Goal: Transaction & Acquisition: Purchase product/service

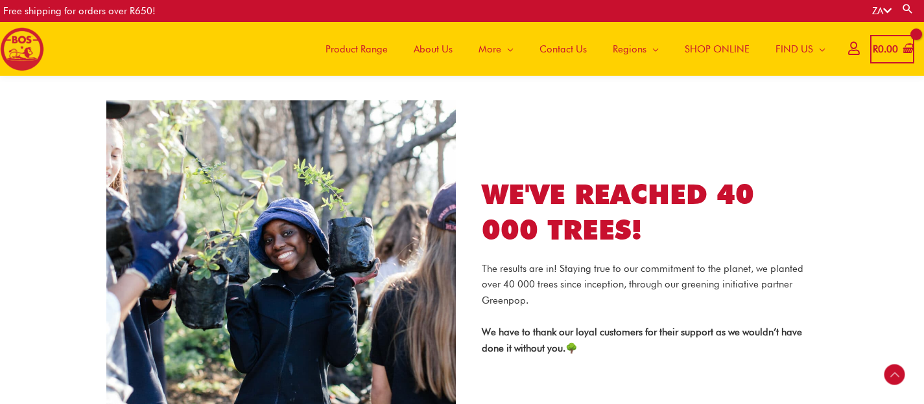
scroll to position [1972, 0]
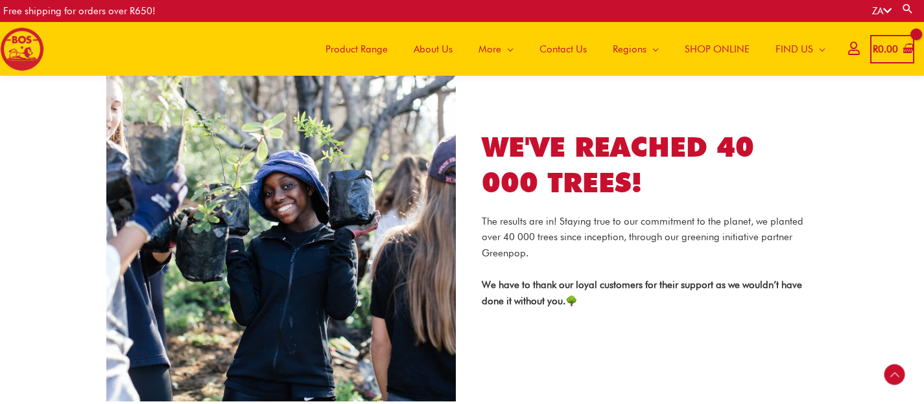
click at [364, 51] on span "Product Range" at bounding box center [356, 49] width 62 height 39
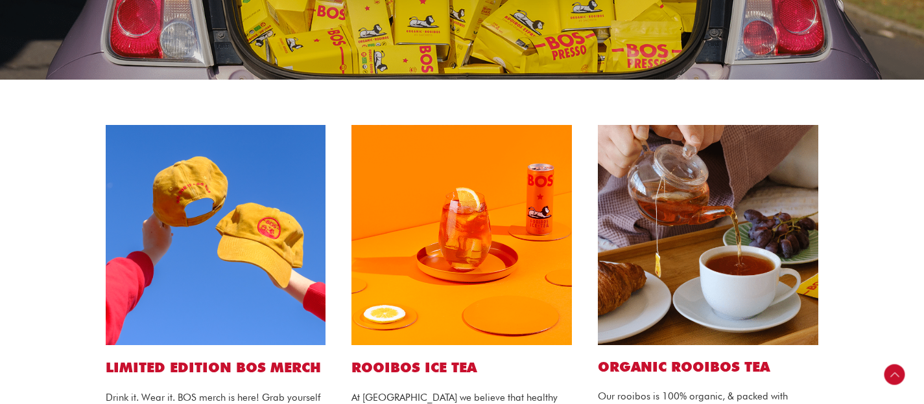
scroll to position [213, 0]
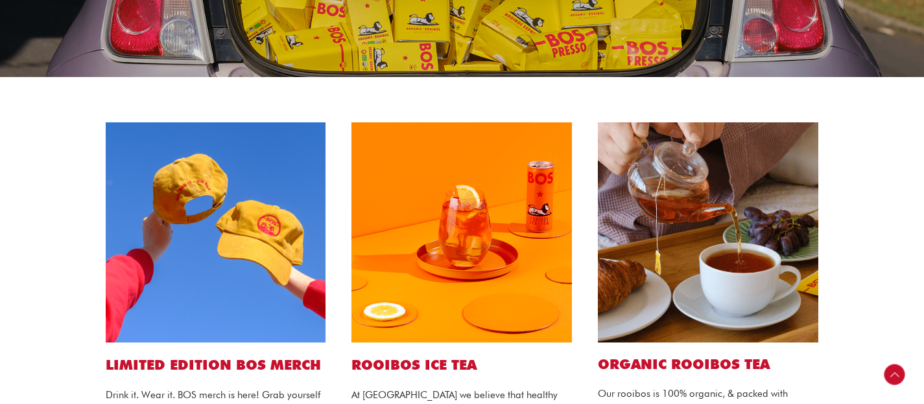
click at [205, 227] on img at bounding box center [216, 232] width 220 height 220
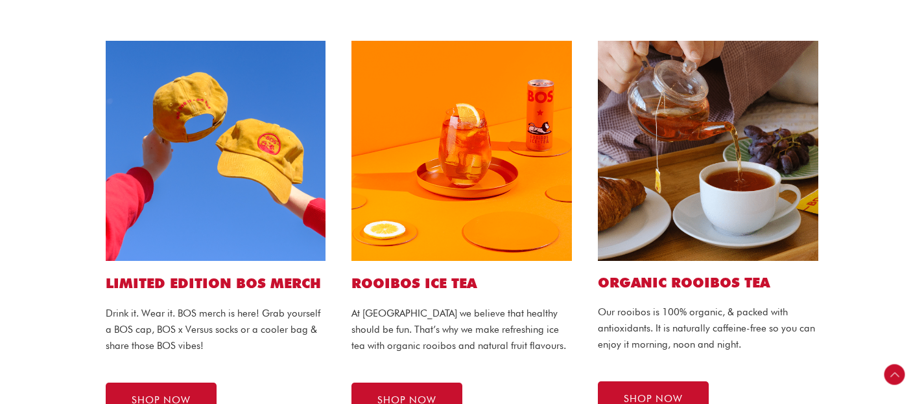
scroll to position [302, 0]
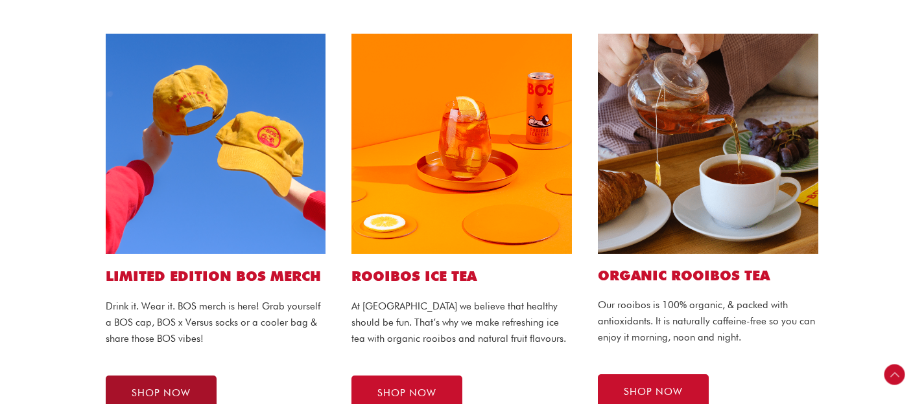
click at [170, 383] on link "SHOP NOW" at bounding box center [161, 394] width 111 height 36
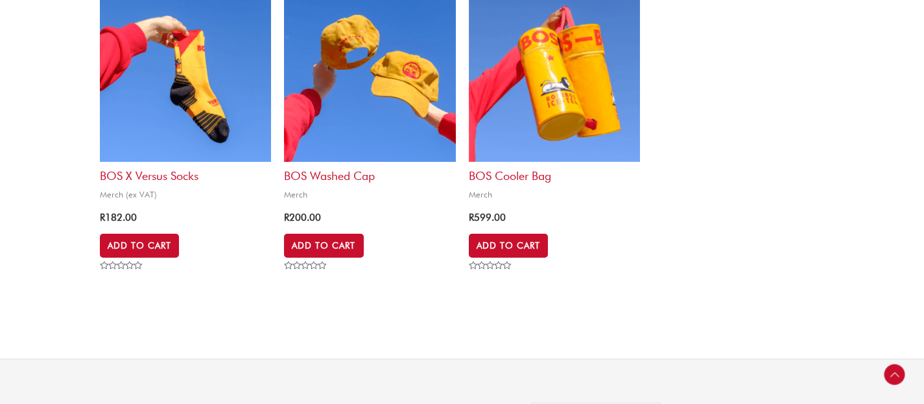
scroll to position [554, 0]
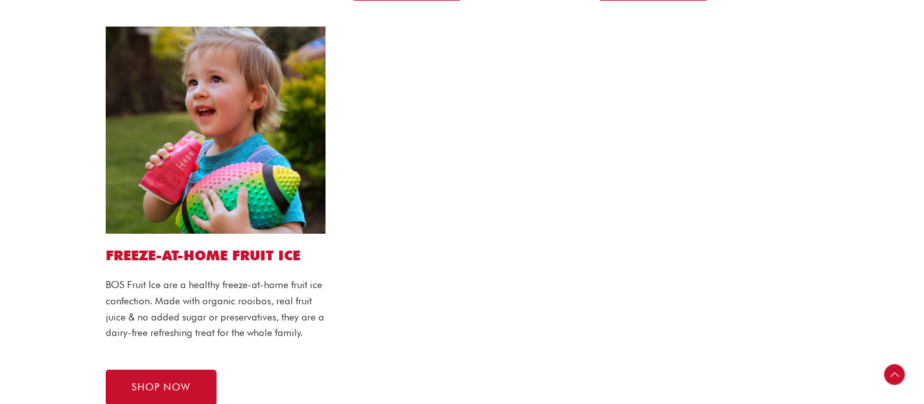
scroll to position [1193, 0]
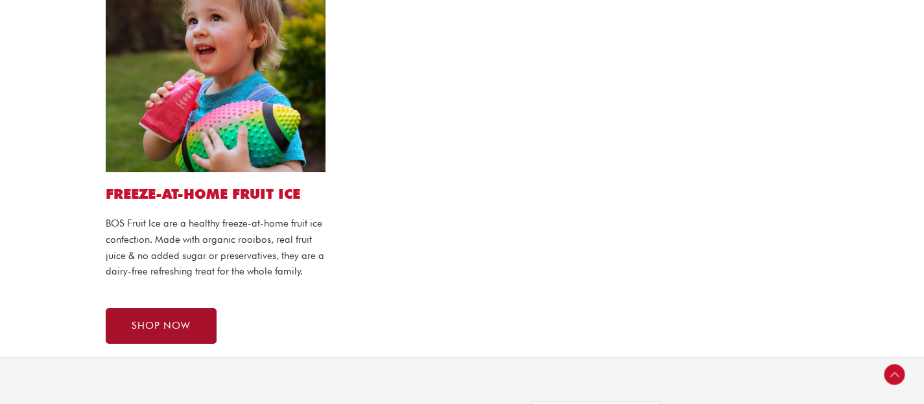
click at [167, 327] on span "SHOP NOW" at bounding box center [161, 326] width 59 height 10
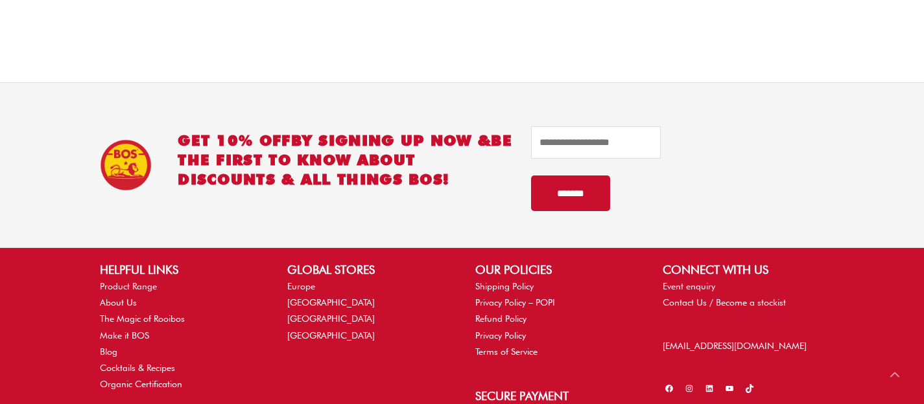
scroll to position [633, 0]
